Goal: Task Accomplishment & Management: Use online tool/utility

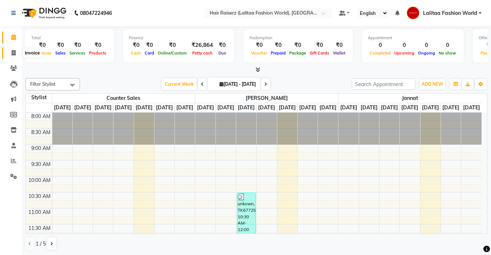
click at [13, 52] on icon at bounding box center [14, 52] width 4 height 5
select select "service"
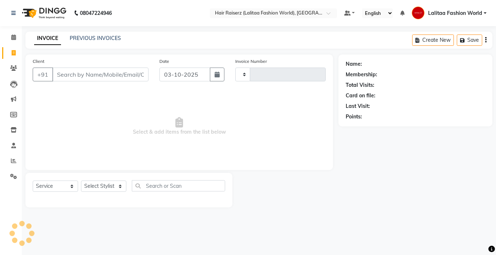
type input "1258"
select select "7098"
click at [70, 74] on input "Client" at bounding box center [100, 75] width 96 height 14
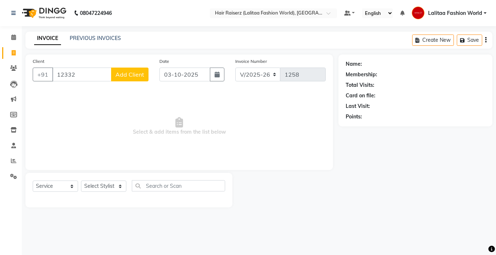
type input "1233"
